Goal: Task Accomplishment & Management: Use online tool/utility

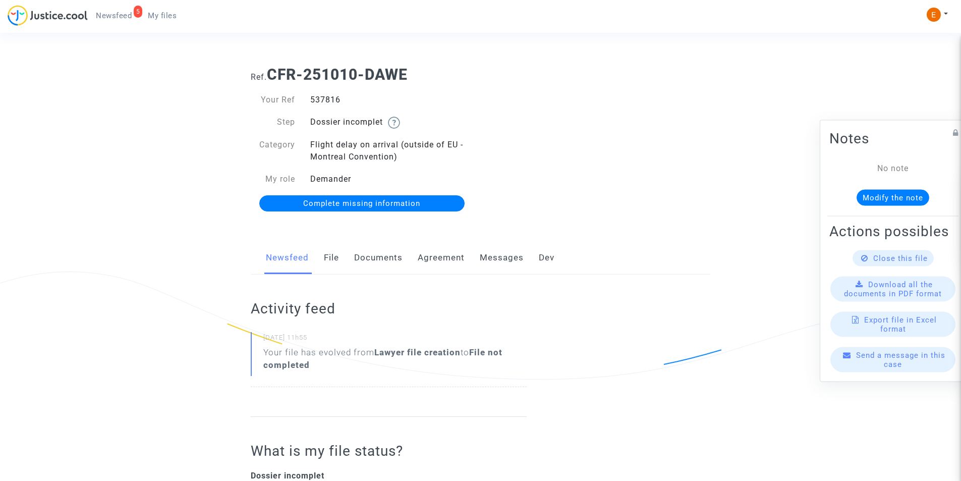
click at [350, 267] on div "Newsfeed File Documents Agreement Messages Dev" at bounding box center [480, 258] width 459 height 34
click at [368, 261] on link "Documents" at bounding box center [378, 257] width 48 height 33
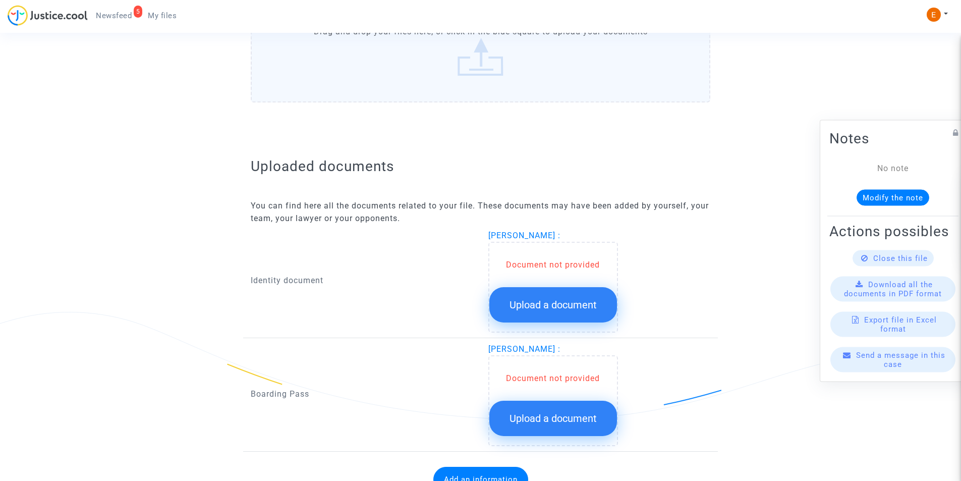
scroll to position [541, 0]
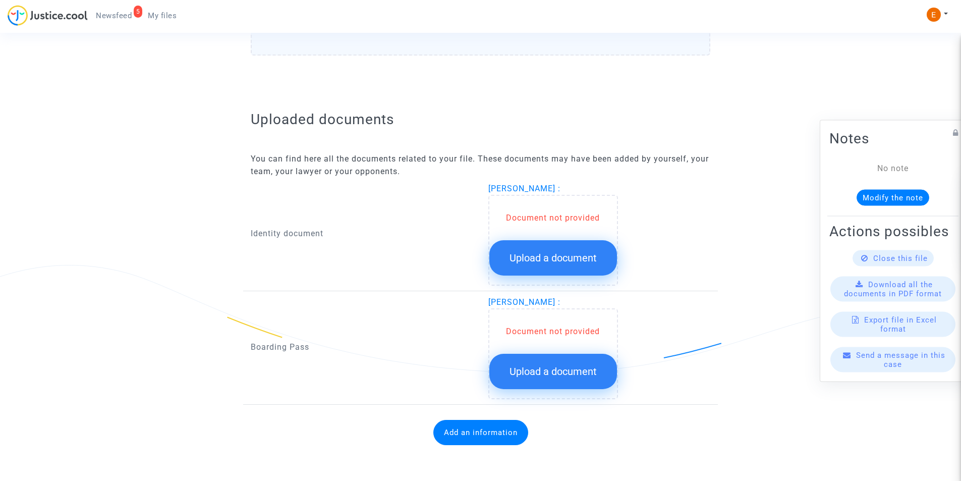
click at [533, 255] on span "Upload a document" at bounding box center [552, 258] width 87 height 12
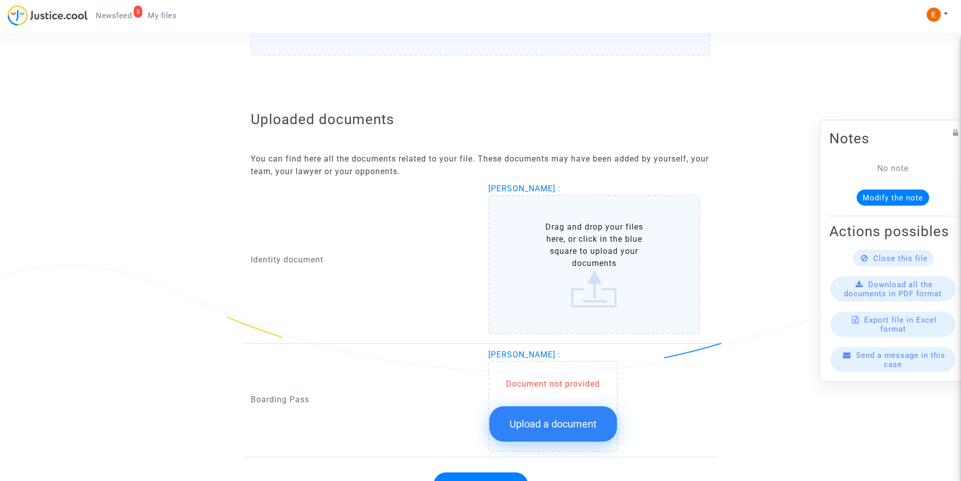
click at [580, 267] on label "Drag and drop your files here, or click in the blue square to upload your docum…" at bounding box center [594, 264] width 212 height 139
click at [0, 0] on input "Drag and drop your files here, or click in the blue square to upload your docum…" at bounding box center [0, 0] width 0 height 0
click at [593, 287] on label "Drag and drop your files here, or click in the blue square to upload your docum…" at bounding box center [594, 264] width 212 height 139
click at [0, 0] on input "Drag and drop your files here, or click in the blue square to upload your docum…" at bounding box center [0, 0] width 0 height 0
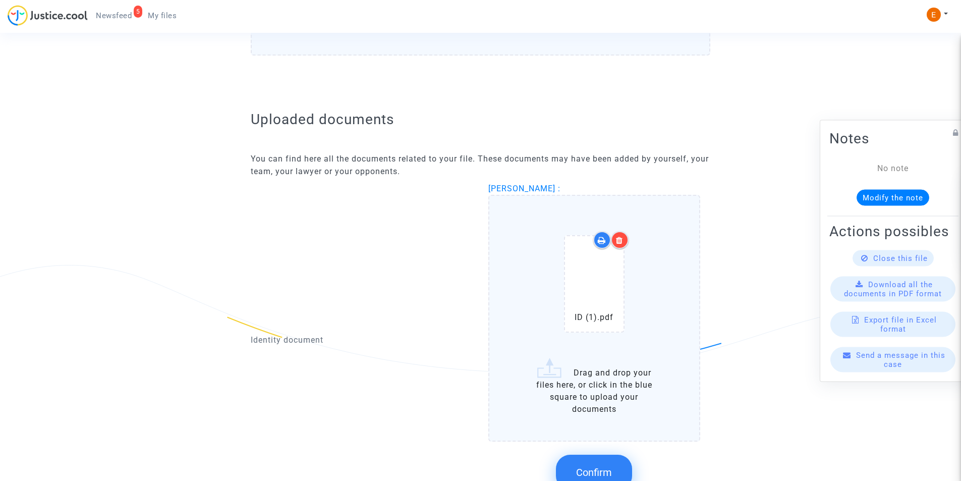
scroll to position [692, 0]
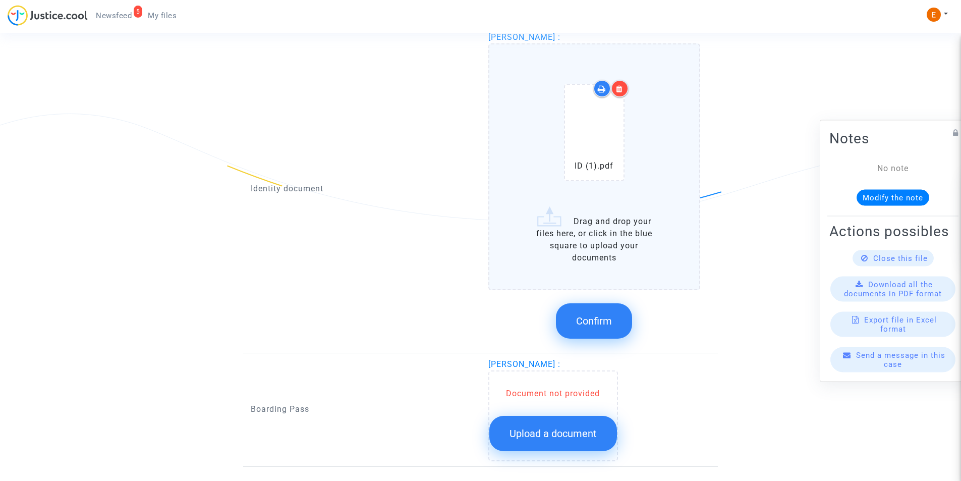
click at [607, 307] on button "Confirm" at bounding box center [594, 320] width 76 height 35
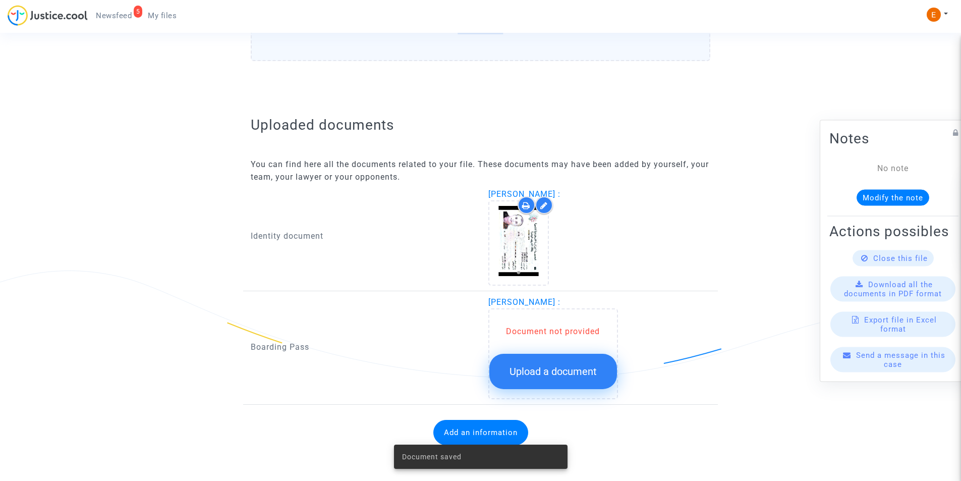
click at [559, 367] on span "Upload a document" at bounding box center [552, 371] width 87 height 12
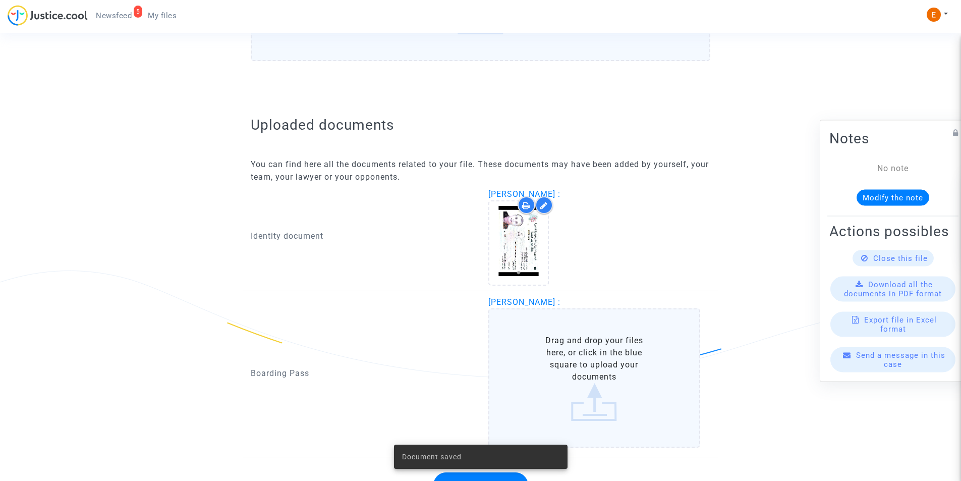
click at [571, 350] on label "Drag and drop your files here, or click in the blue square to upload your docum…" at bounding box center [594, 377] width 212 height 139
click at [0, 0] on input "Drag and drop your files here, or click in the blue square to upload your docum…" at bounding box center [0, 0] width 0 height 0
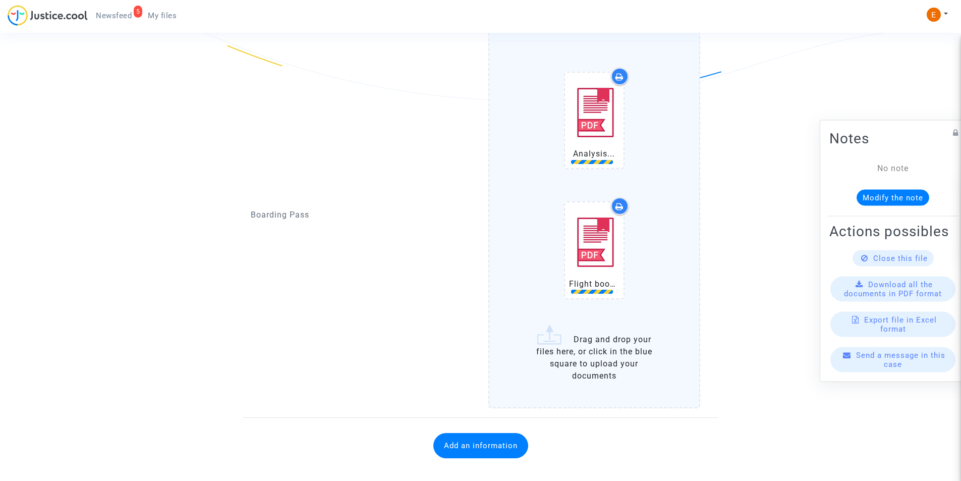
scroll to position [826, 0]
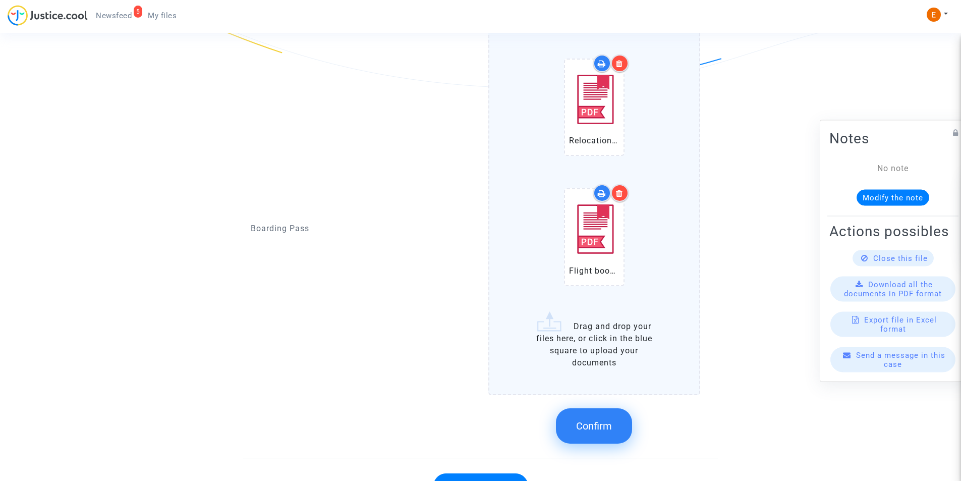
click at [609, 422] on span "Confirm" at bounding box center [594, 426] width 36 height 12
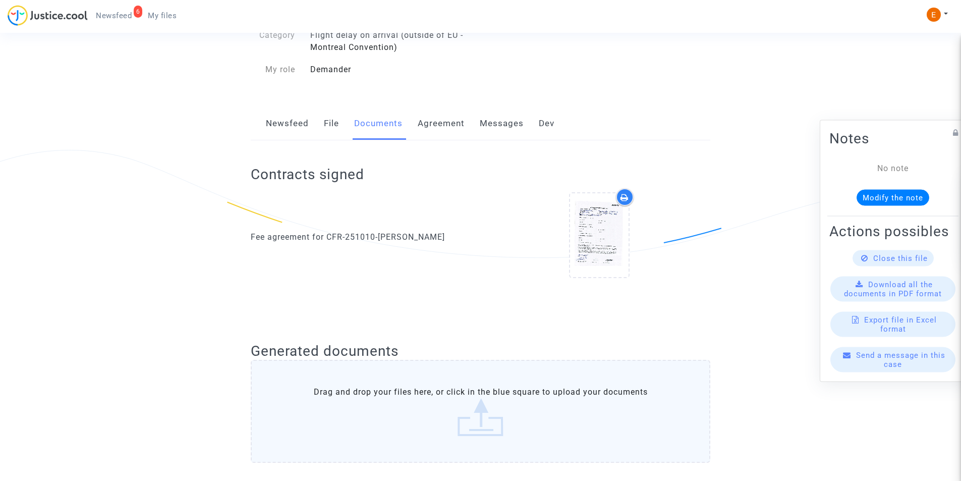
scroll to position [64, 0]
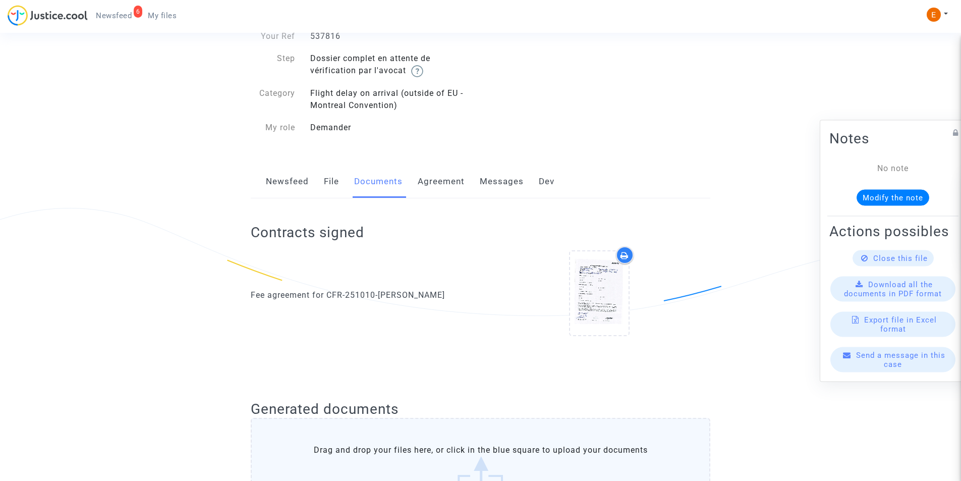
click at [125, 20] on link "6 Newsfeed" at bounding box center [114, 15] width 52 height 15
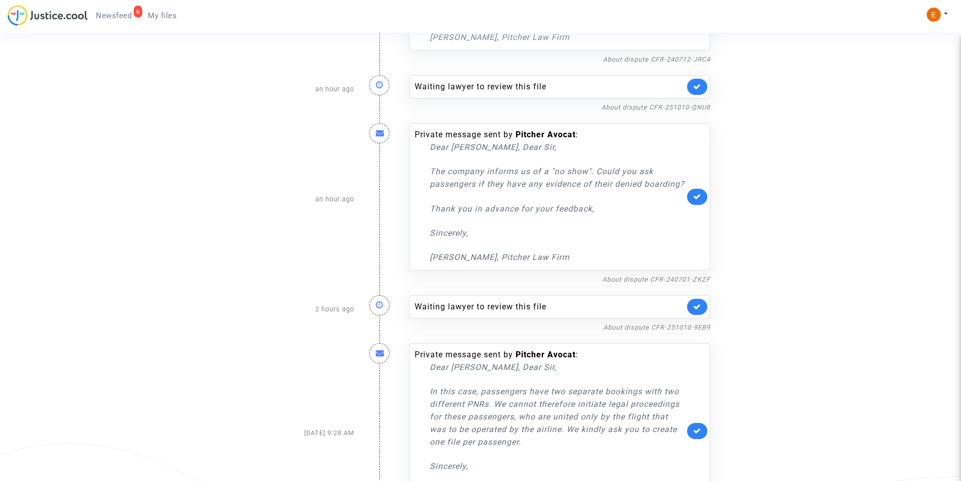
scroll to position [438, 0]
